Goal: Navigation & Orientation: Find specific page/section

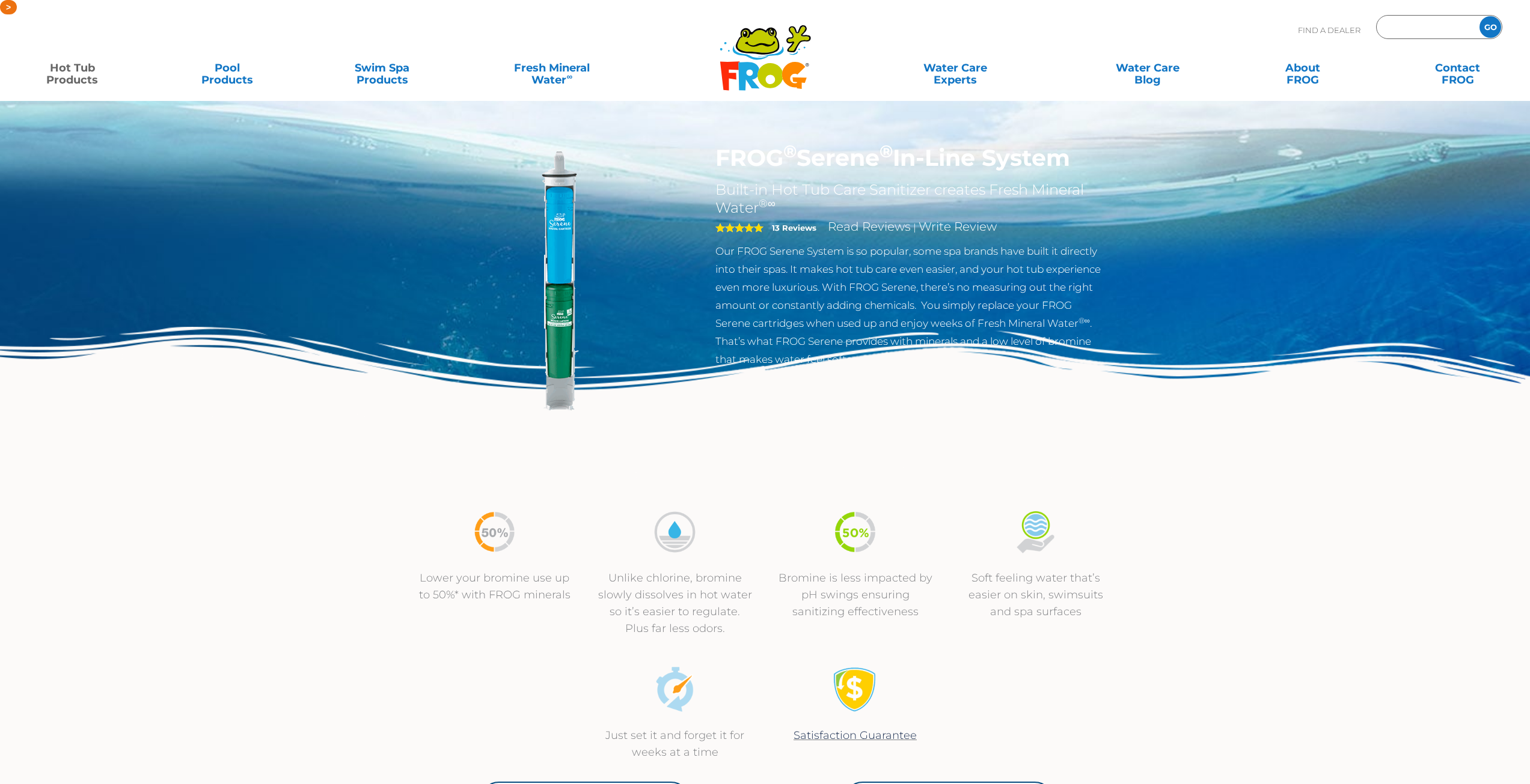
type input "ENTER ZIP CODE"
click at [1436, 33] on input "Zip Code Form" at bounding box center [1426, 27] width 81 height 17
type input "92081"
click at [1480, 16] on input "GO" at bounding box center [1490, 27] width 22 height 22
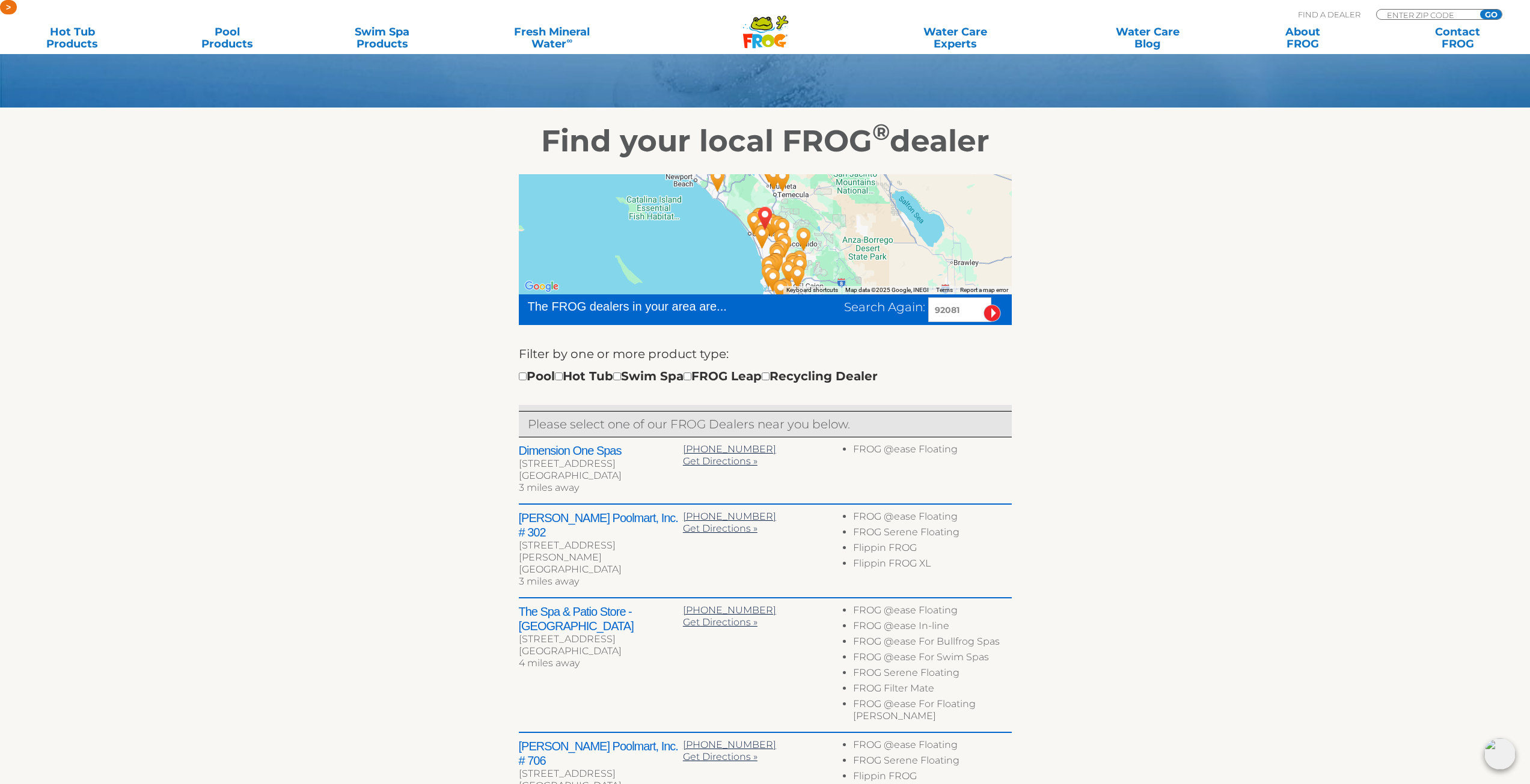
scroll to position [481, 0]
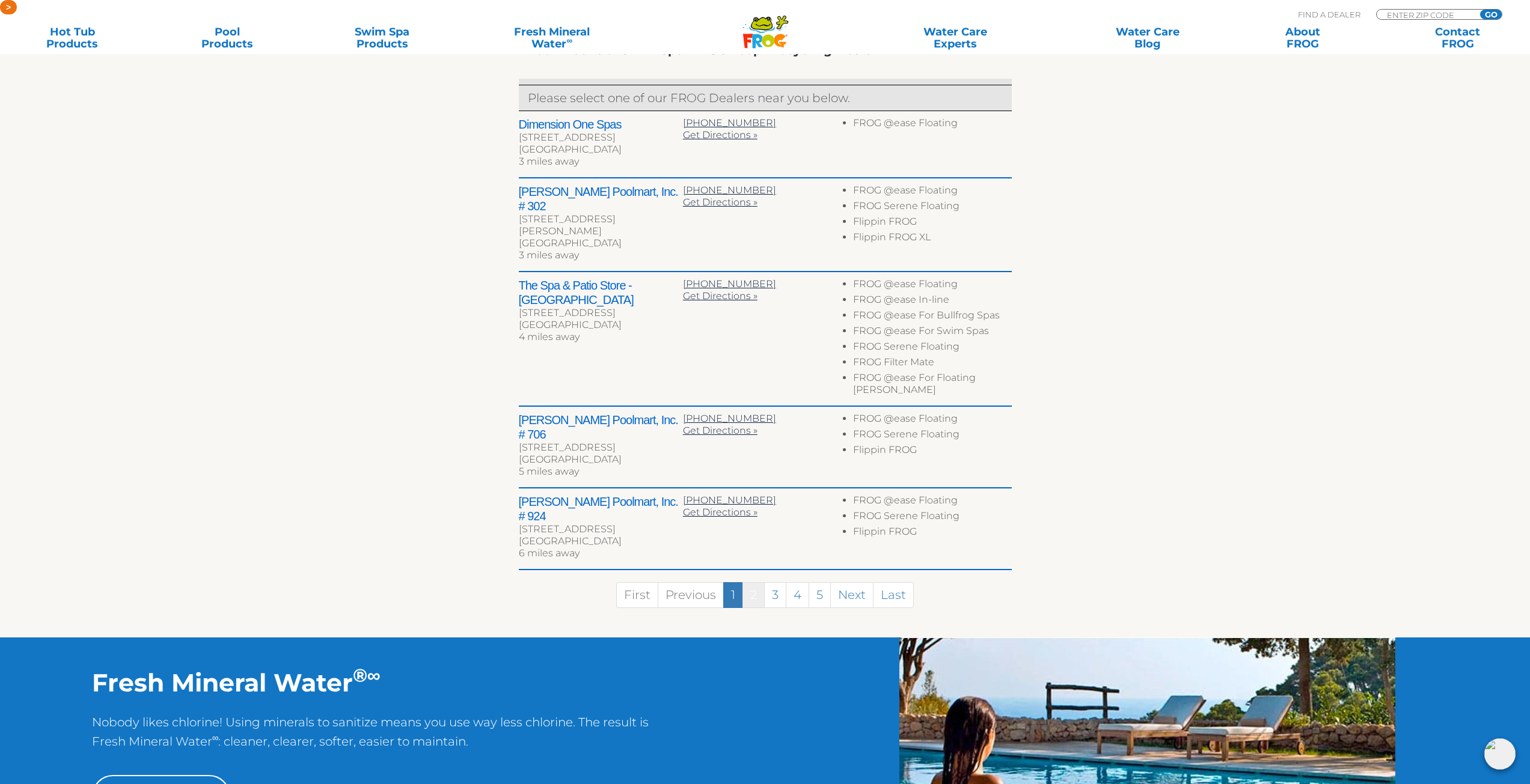
click at [759, 583] on link "2" at bounding box center [754, 596] width 22 height 26
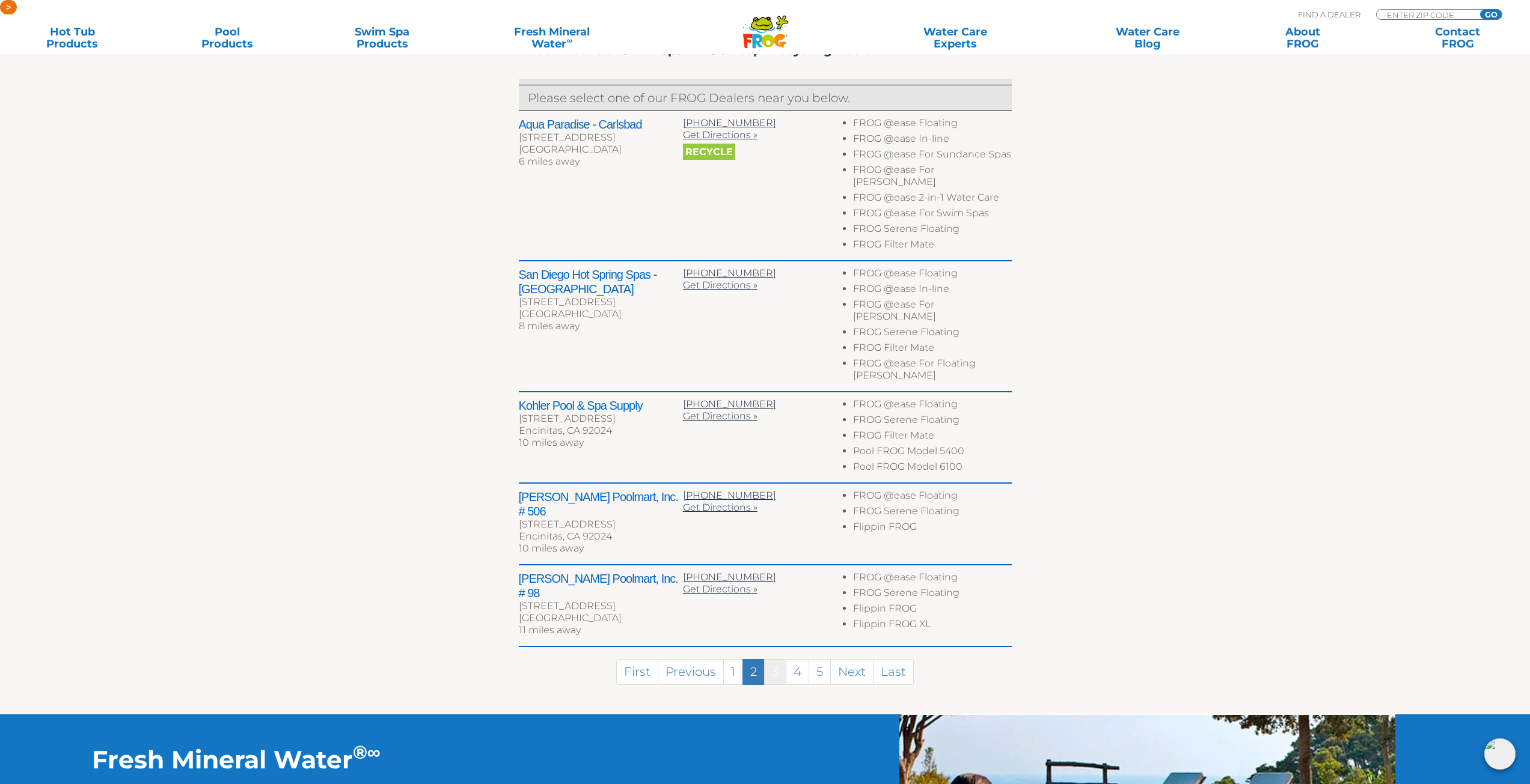
click at [778, 659] on link "3" at bounding box center [775, 672] width 22 height 26
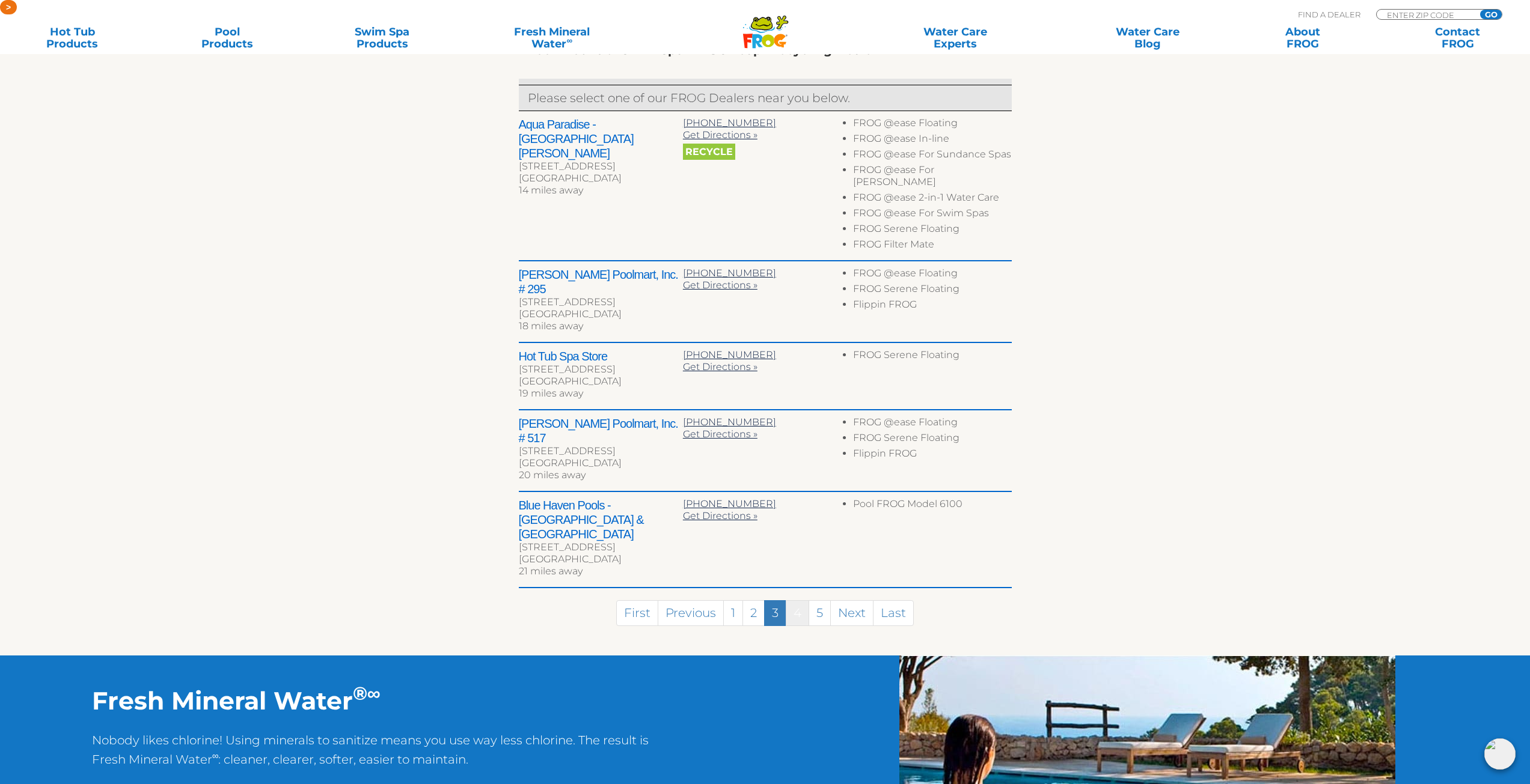
click at [799, 601] on link "4" at bounding box center [797, 614] width 24 height 26
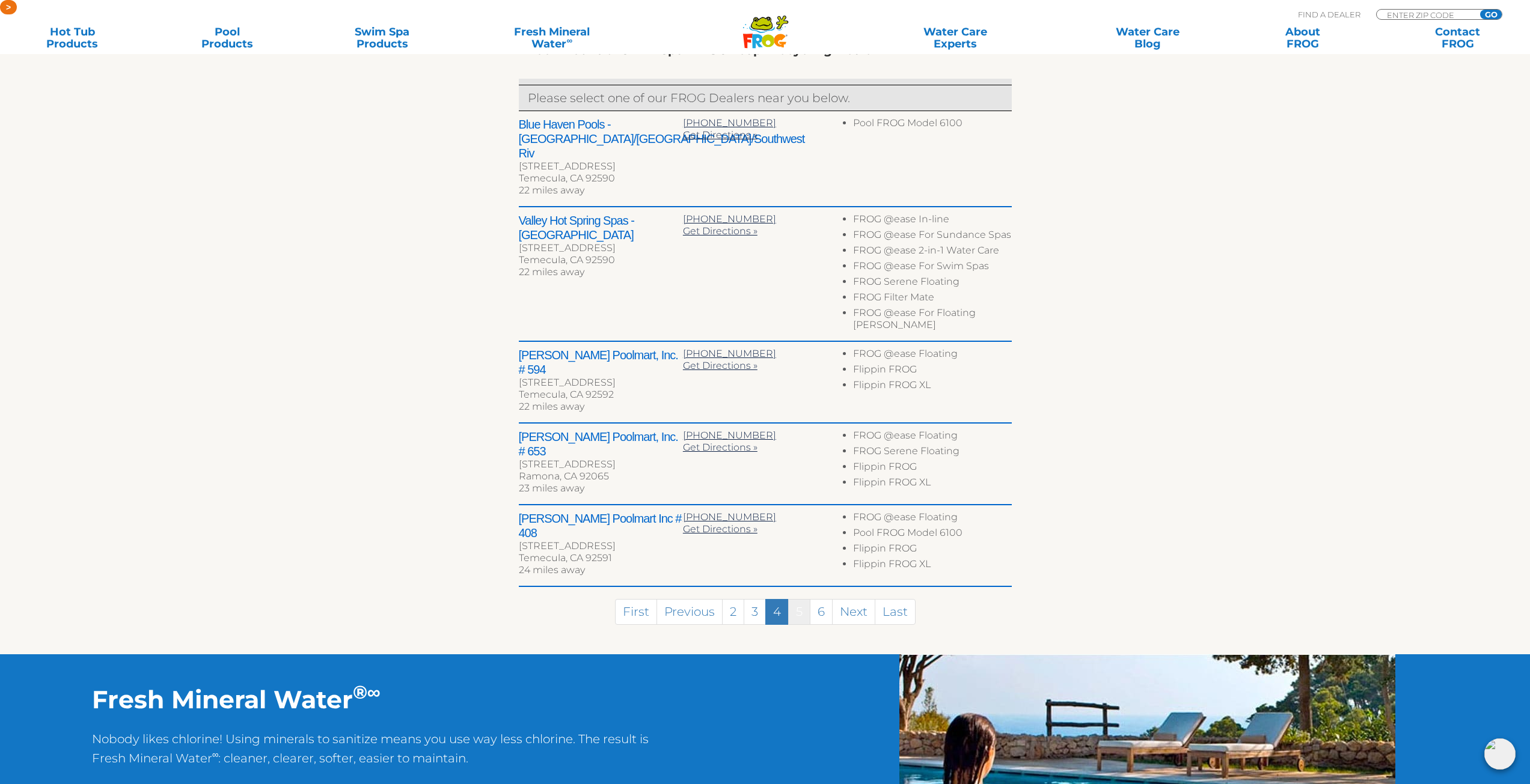
click at [805, 599] on link "5" at bounding box center [799, 612] width 22 height 26
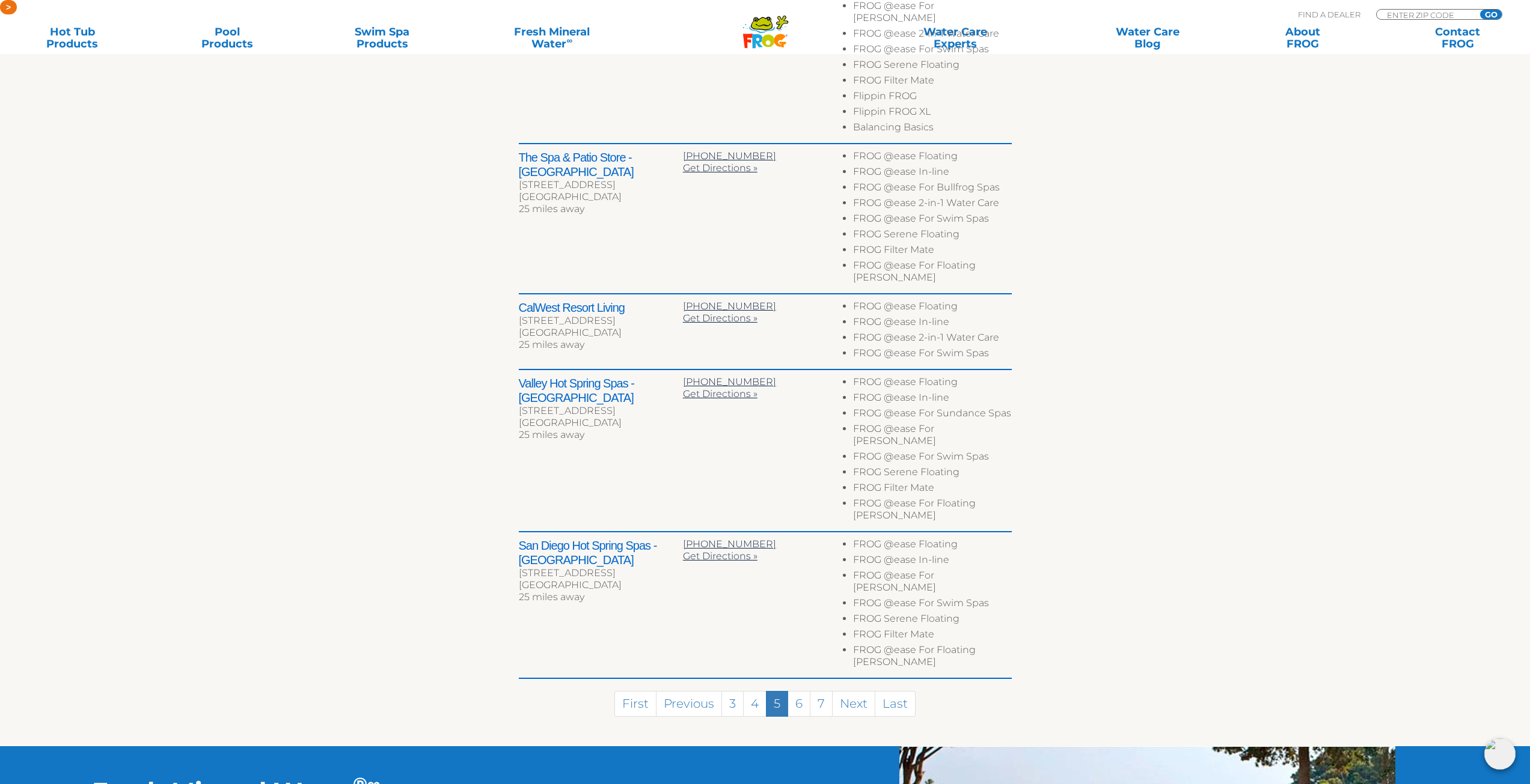
scroll to position [661, 0]
click at [800, 691] on link "6" at bounding box center [799, 704] width 23 height 26
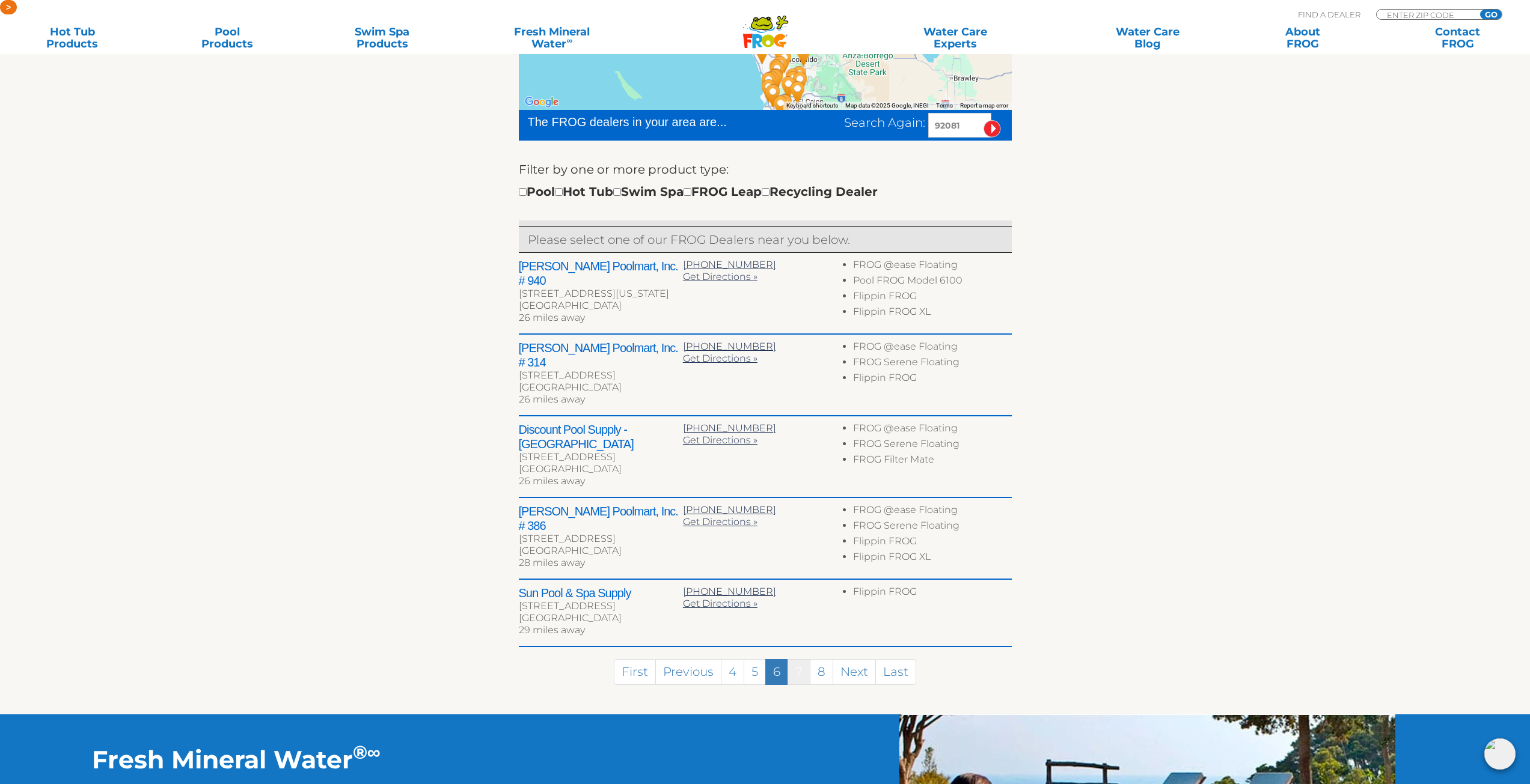
click at [807, 659] on link "7" at bounding box center [799, 672] width 23 height 26
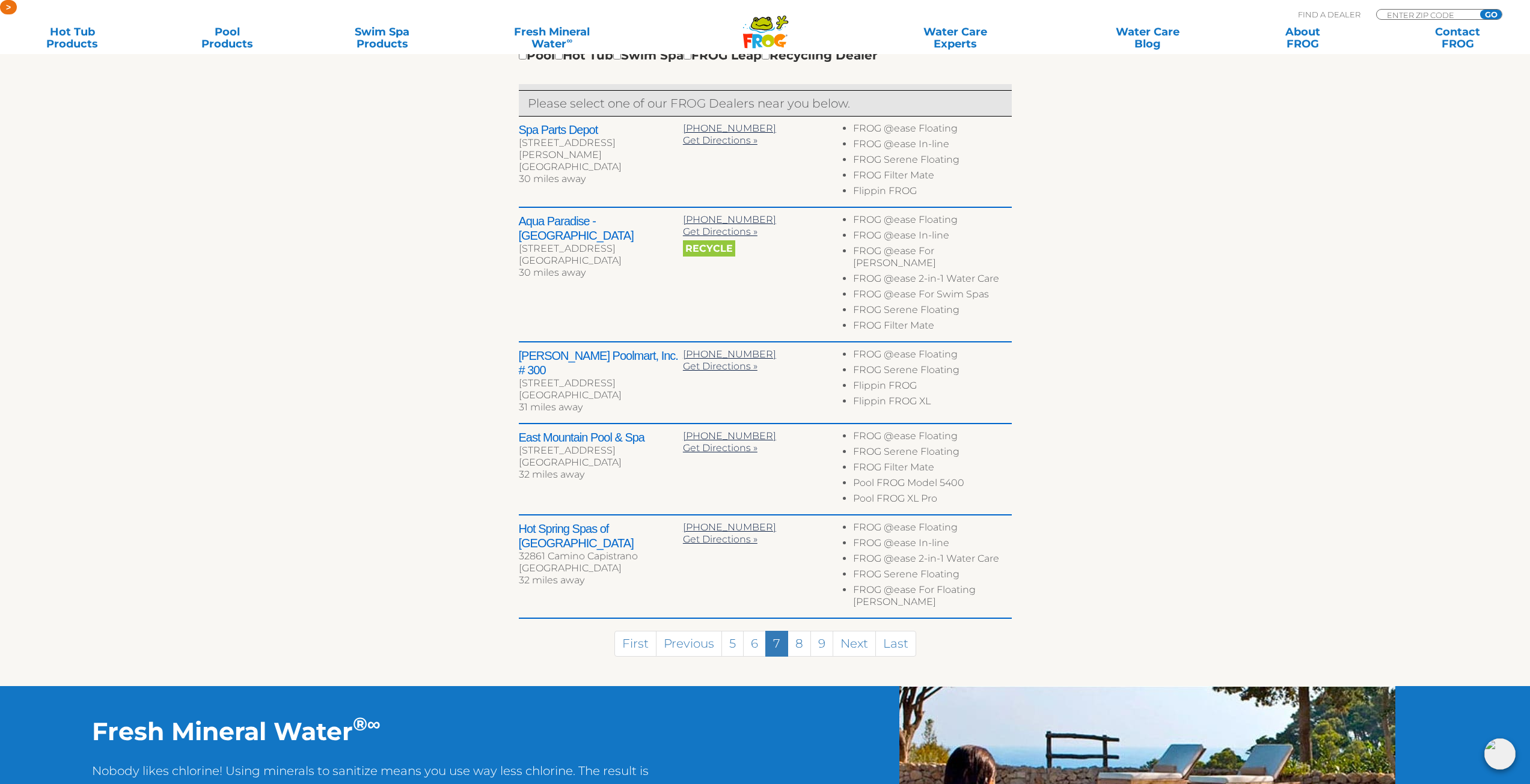
scroll to position [519, 0]
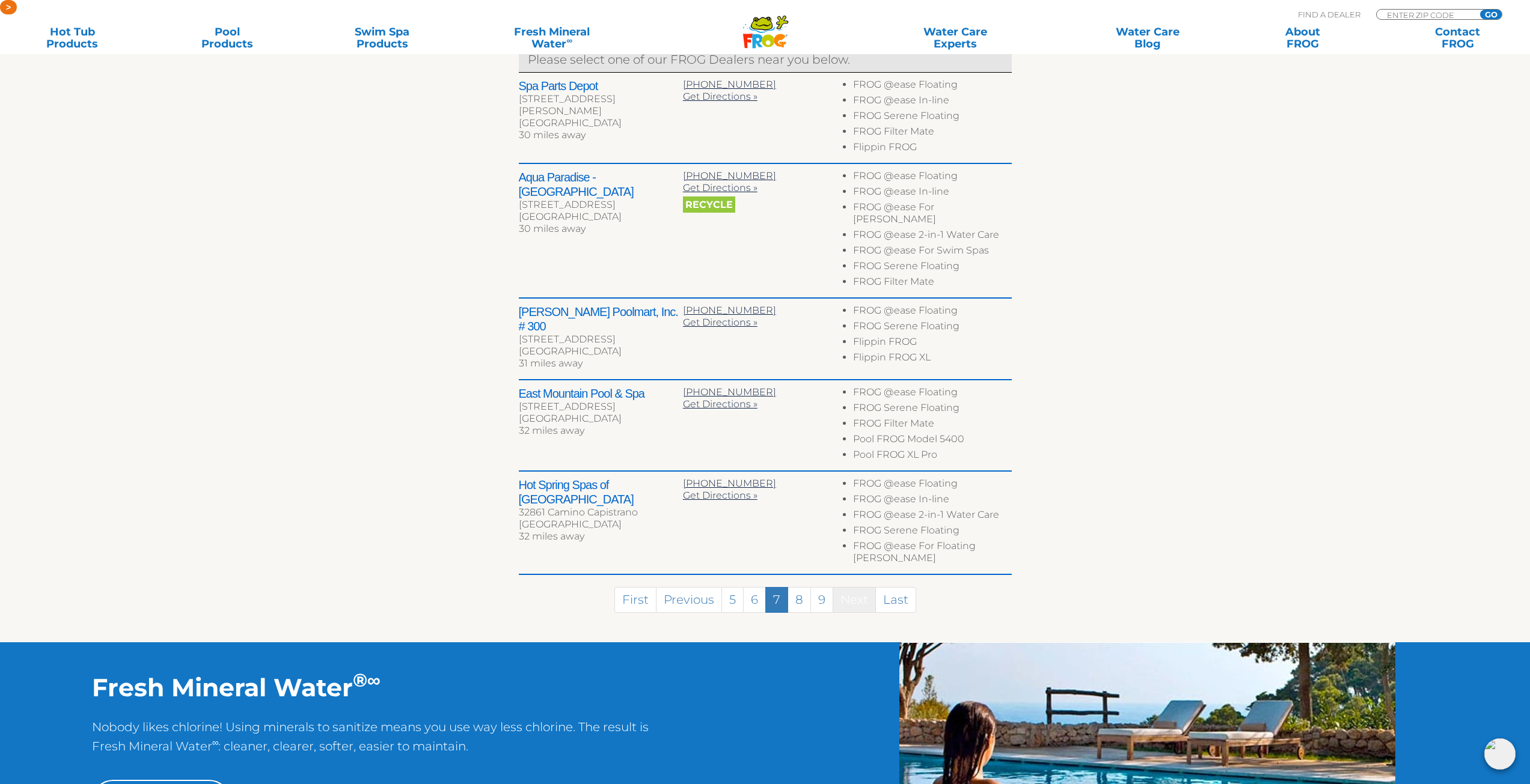
click at [861, 587] on link "Next" at bounding box center [855, 600] width 44 height 26
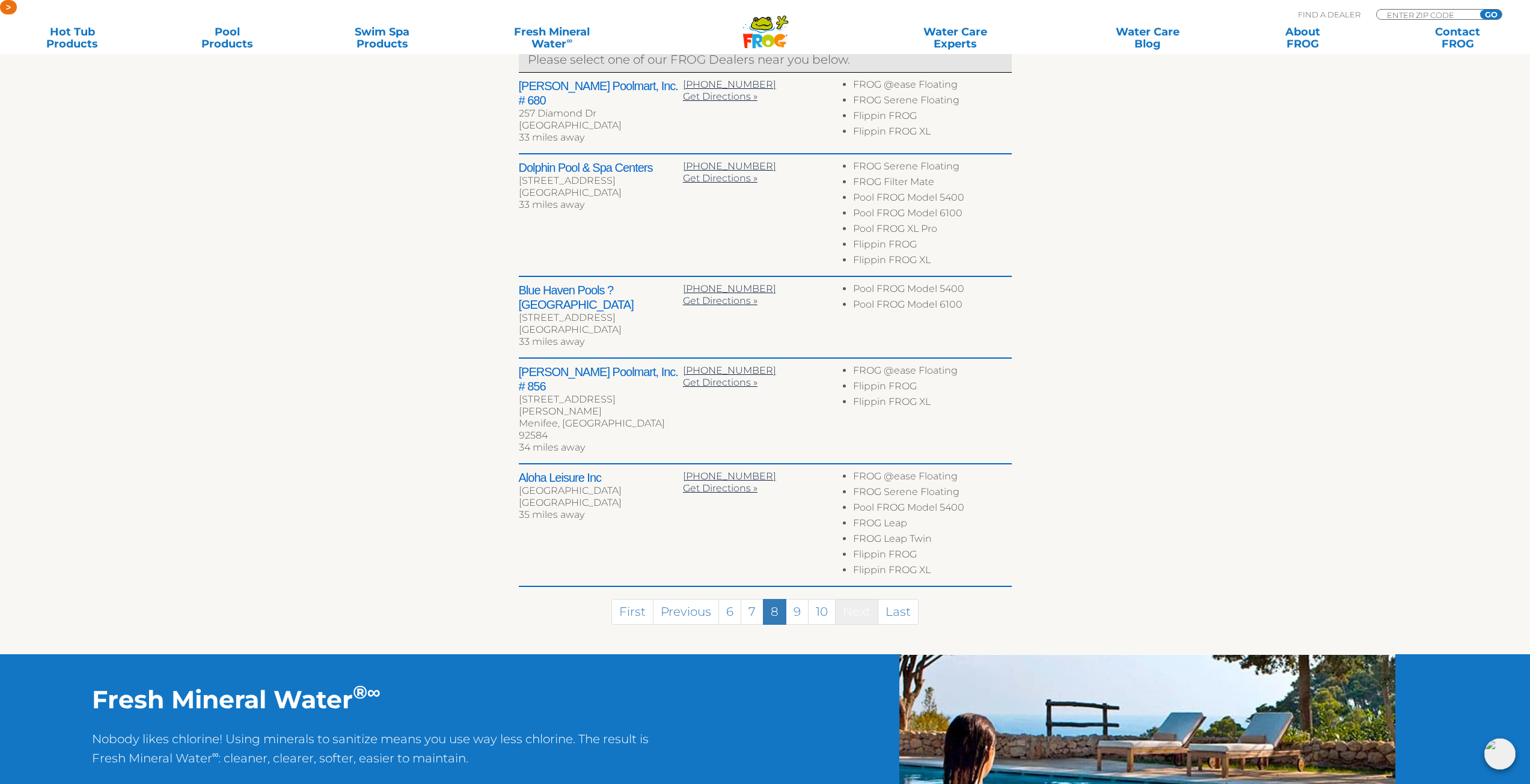
click at [853, 599] on link "Next" at bounding box center [857, 612] width 44 height 26
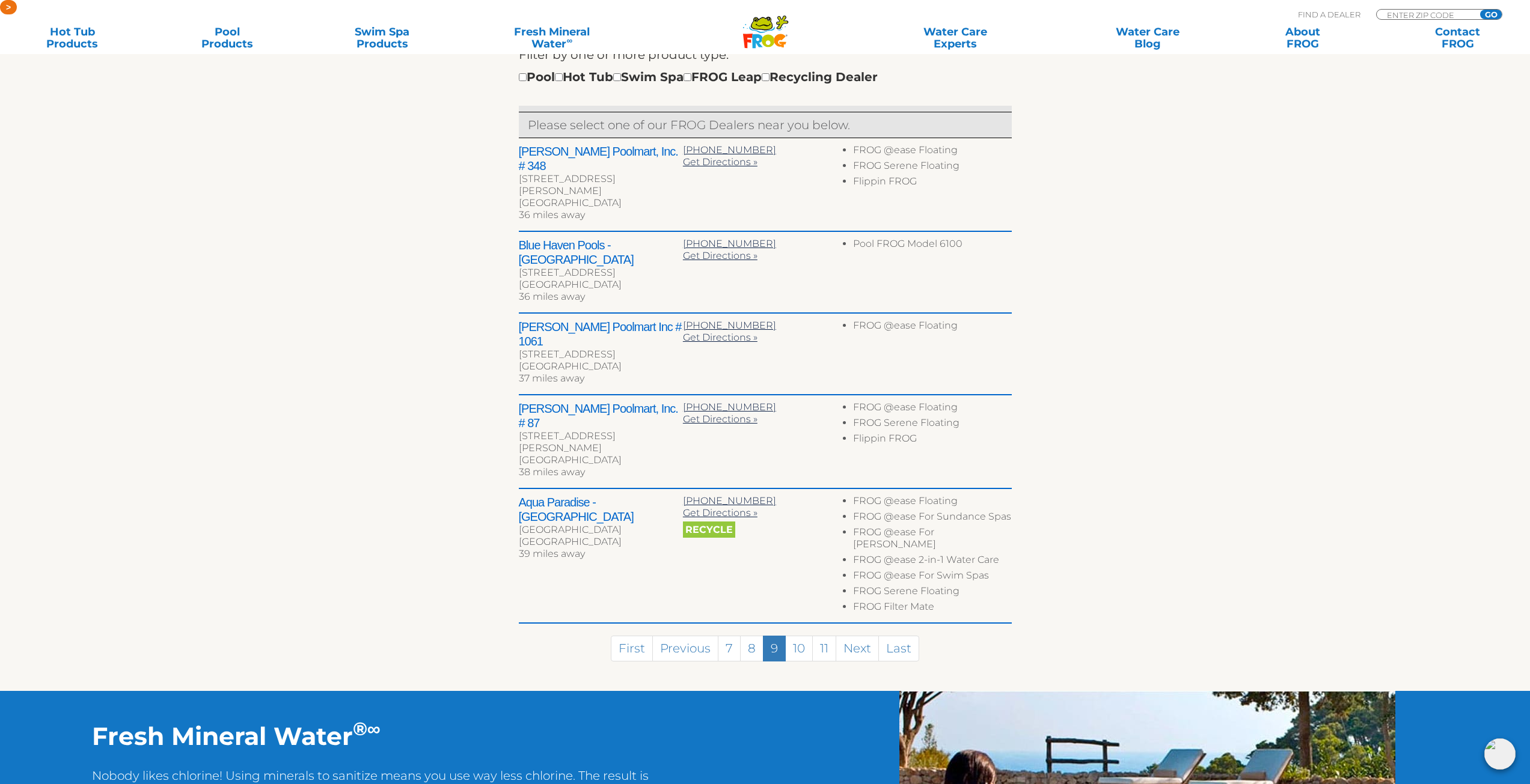
scroll to position [339, 0]
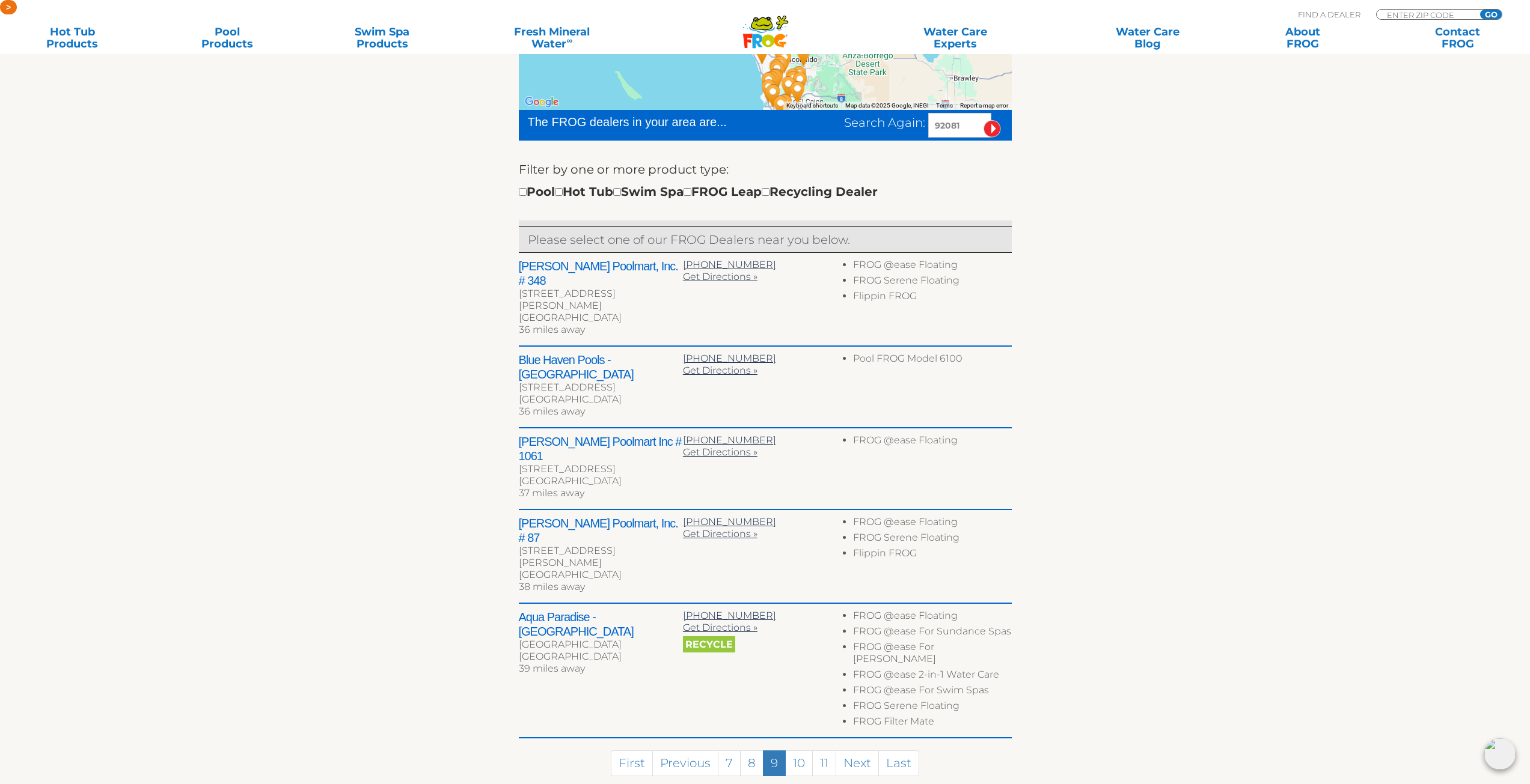
click at [930, 128] on input "92081" at bounding box center [959, 126] width 63 height 25
type input "92111"
click at [990, 127] on input "image" at bounding box center [992, 129] width 17 height 17
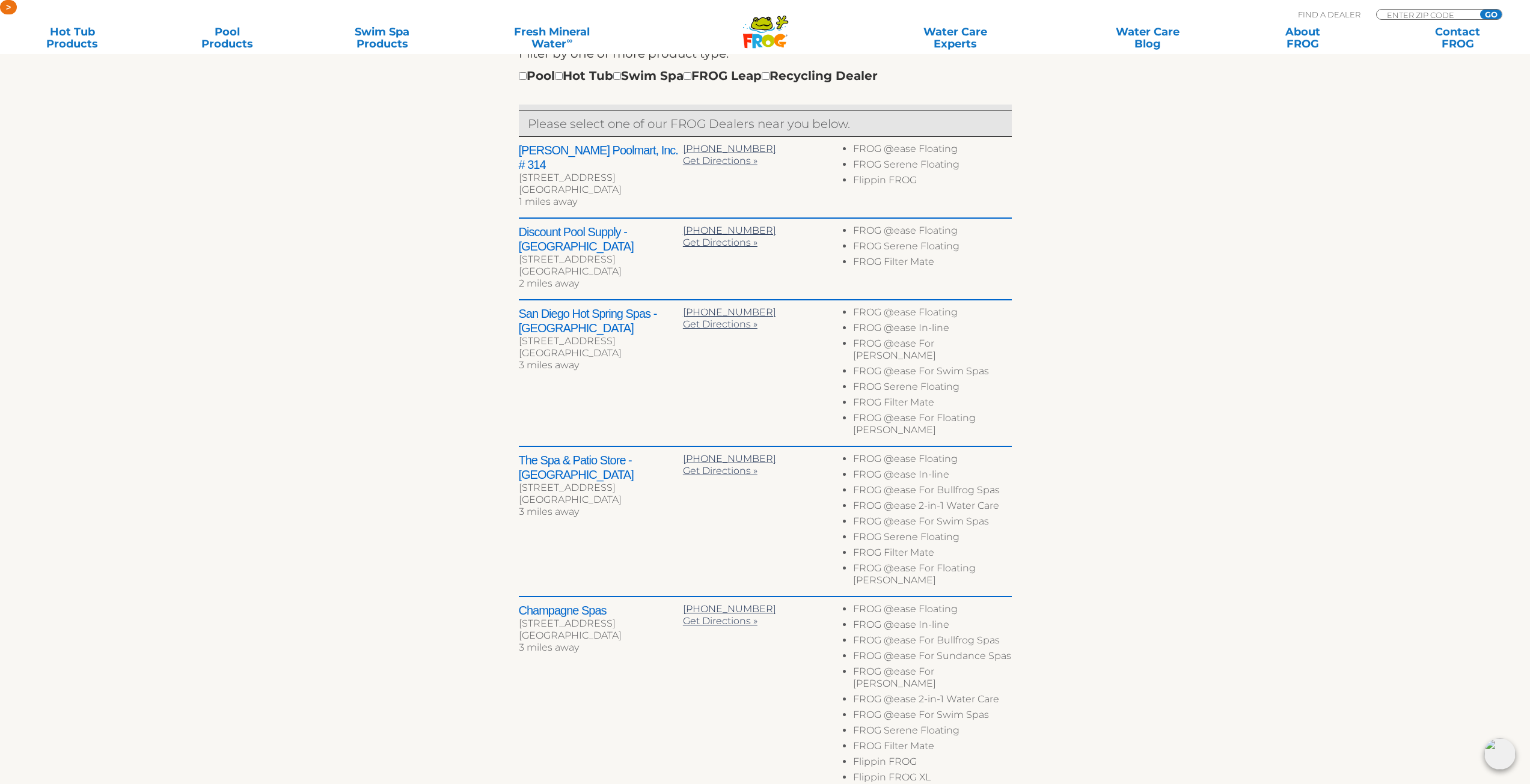
scroll to position [449, 0]
